Goal: Task Accomplishment & Management: Manage account settings

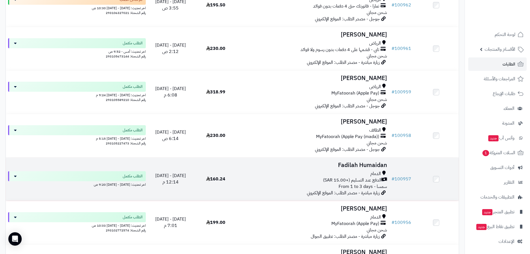
scroll to position [195, 0]
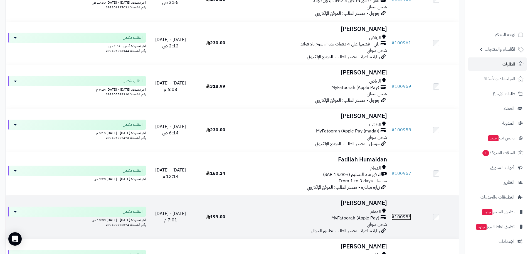
click at [402, 216] on link "# 100956" at bounding box center [402, 216] width 20 height 7
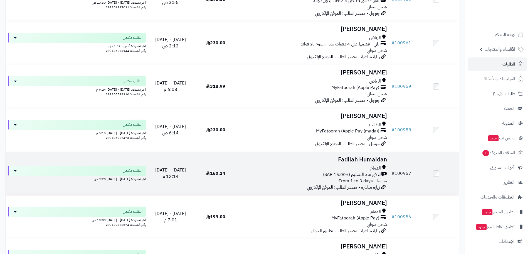
scroll to position [195, 0]
click at [405, 171] on link "# 100957" at bounding box center [402, 173] width 20 height 7
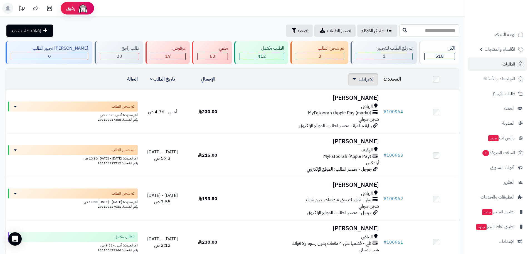
click at [371, 78] on span "الاجراءات" at bounding box center [366, 79] width 15 height 7
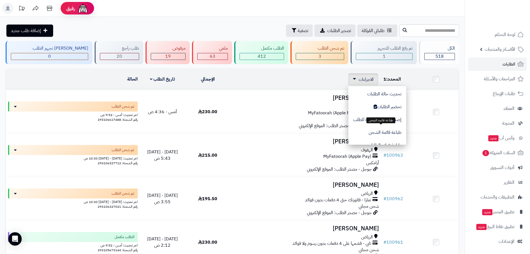
scroll to position [47, 0]
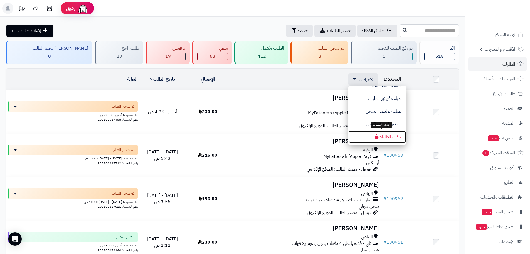
drag, startPoint x: 384, startPoint y: 136, endPoint x: 236, endPoint y: 21, distance: 187.7
click at [384, 136] on button "حذف الطلبات" at bounding box center [378, 136] width 58 height 13
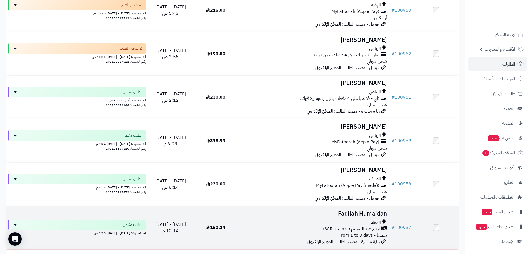
scroll to position [195, 0]
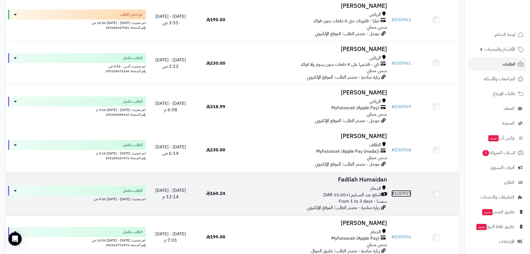
click at [402, 190] on link "# 100957" at bounding box center [402, 193] width 20 height 7
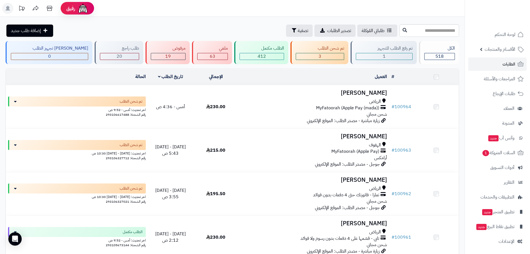
scroll to position [175, 0]
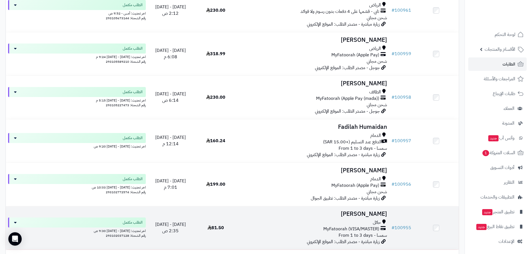
scroll to position [240, 0]
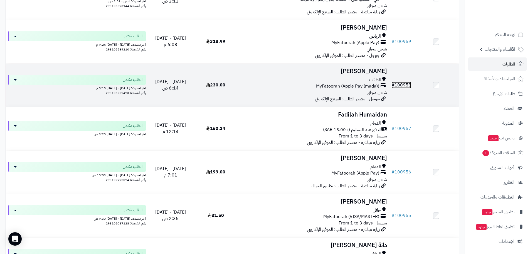
click at [405, 83] on link "# 100958" at bounding box center [402, 85] width 20 height 7
